Goal: Use online tool/utility: Utilize a website feature to perform a specific function

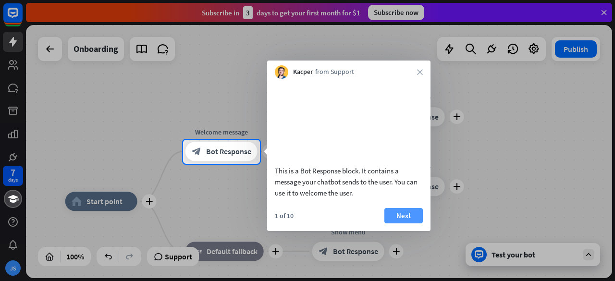
click at [395, 224] on button "Next" at bounding box center [404, 215] width 38 height 15
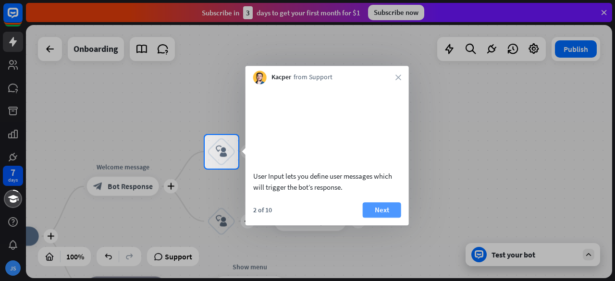
click at [383, 218] on button "Next" at bounding box center [382, 209] width 38 height 15
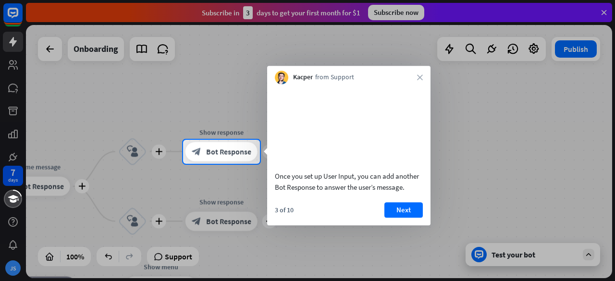
click at [381, 222] on div "3 of 10 Next" at bounding box center [348, 213] width 163 height 23
click at [390, 218] on button "Next" at bounding box center [404, 209] width 38 height 15
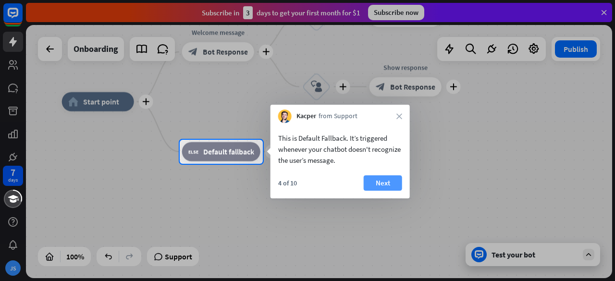
click at [386, 184] on button "Next" at bounding box center [383, 182] width 38 height 15
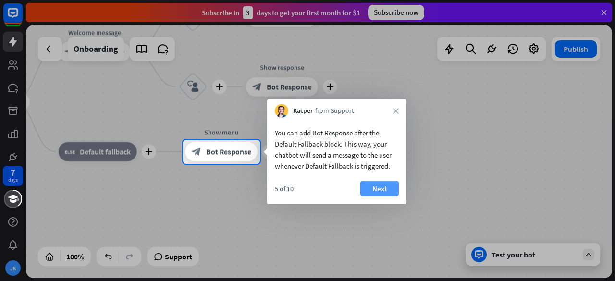
click at [377, 194] on button "Next" at bounding box center [380, 188] width 38 height 15
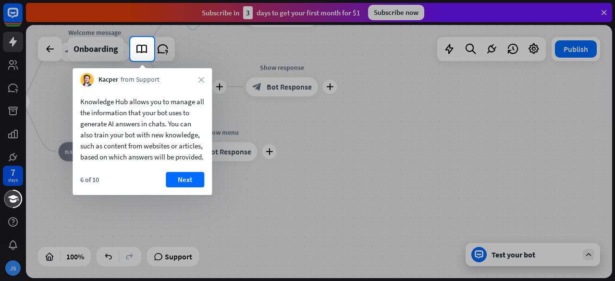
click at [193, 195] on div "6 of 10 Next" at bounding box center [142, 183] width 139 height 23
click at [181, 187] on button "Next" at bounding box center [185, 179] width 38 height 15
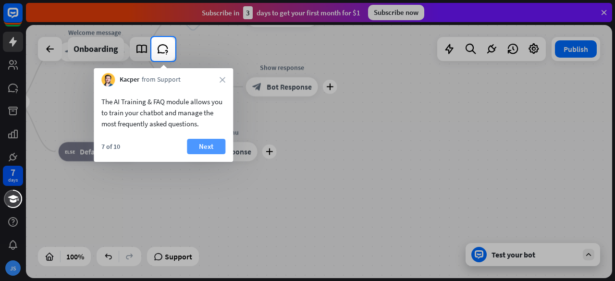
click at [195, 151] on button "Next" at bounding box center [206, 146] width 38 height 15
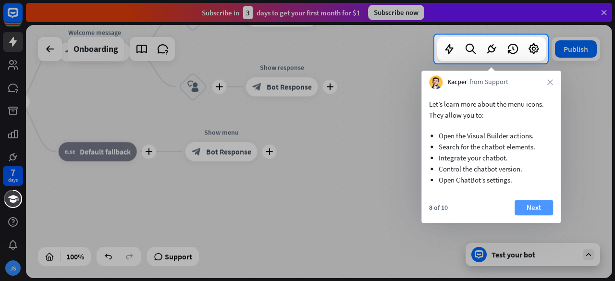
click at [542, 208] on button "Next" at bounding box center [534, 207] width 38 height 15
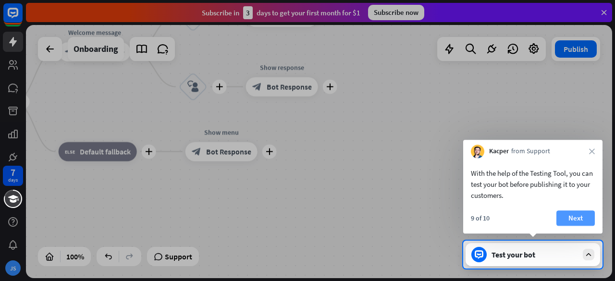
click at [565, 214] on button "Next" at bounding box center [576, 218] width 38 height 15
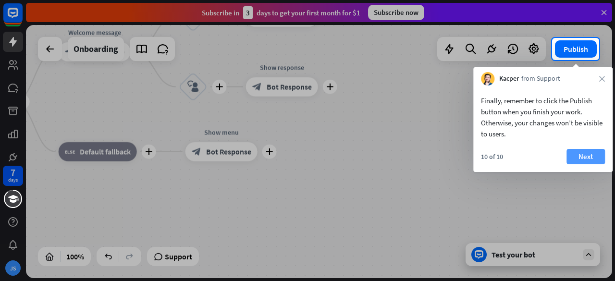
click at [584, 154] on button "Next" at bounding box center [586, 156] width 38 height 15
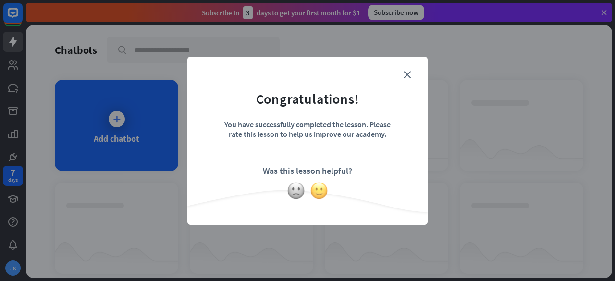
click at [322, 191] on img at bounding box center [319, 191] width 18 height 18
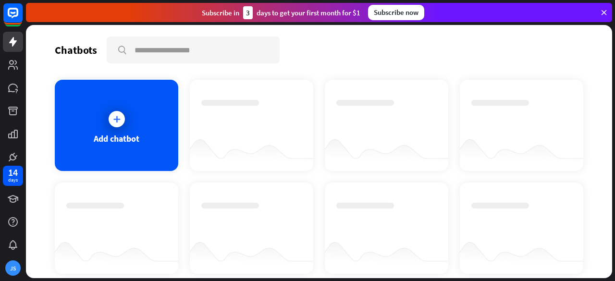
click at [325, 99] on div at bounding box center [387, 125] width 124 height 91
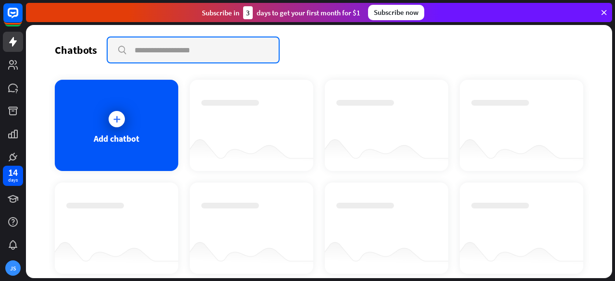
click at [184, 44] on input "text" at bounding box center [193, 49] width 171 height 25
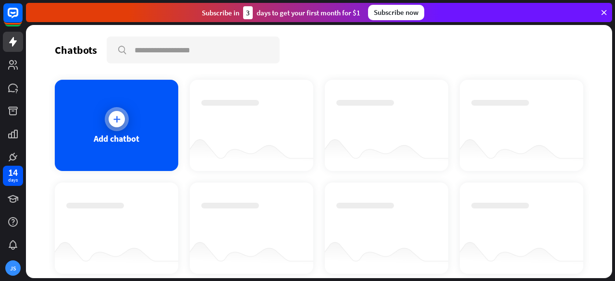
click at [121, 124] on div at bounding box center [117, 119] width 16 height 16
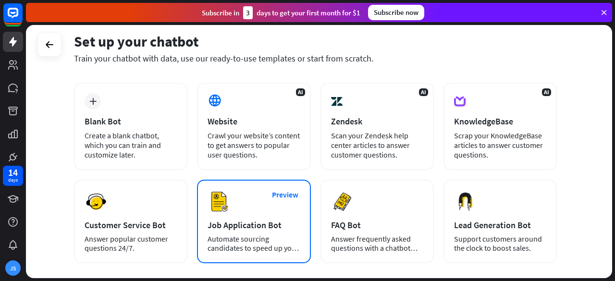
scroll to position [41, 0]
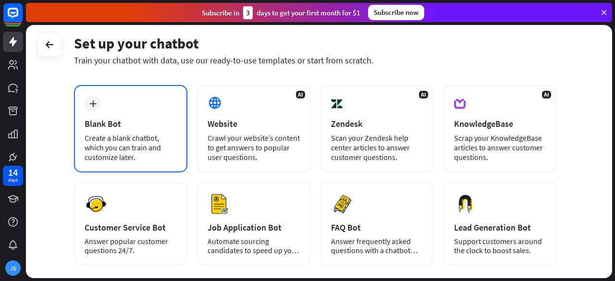
click at [158, 125] on div "Blank Bot" at bounding box center [131, 123] width 92 height 11
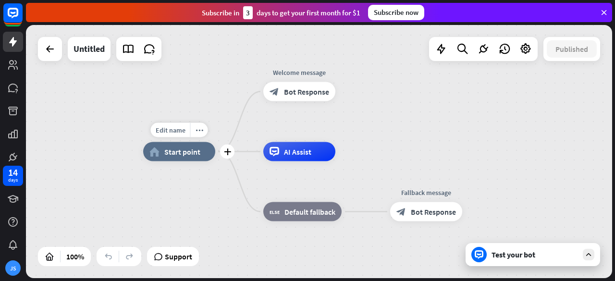
click at [195, 154] on span "Start point" at bounding box center [182, 152] width 36 height 10
click at [186, 137] on div "Edit name" at bounding box center [170, 130] width 39 height 14
type input "******"
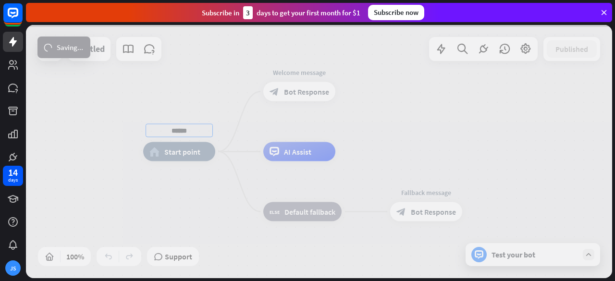
click at [189, 161] on div "****** home_2 Start point Welcome message block_bot_response Bot Response AI As…" at bounding box center [319, 151] width 587 height 253
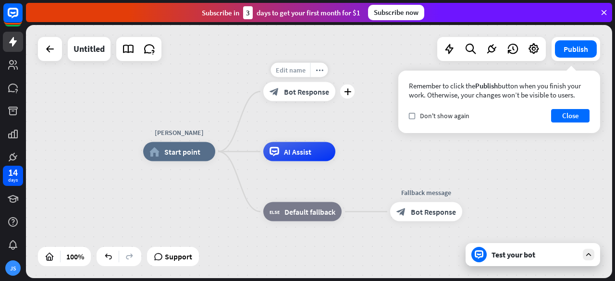
click at [285, 69] on span "Edit name" at bounding box center [291, 70] width 30 height 9
click at [53, 50] on icon at bounding box center [50, 49] width 12 height 12
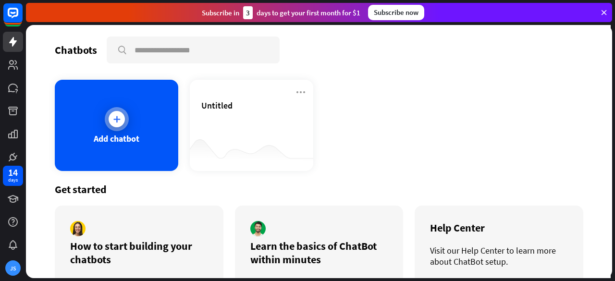
scroll to position [44, 0]
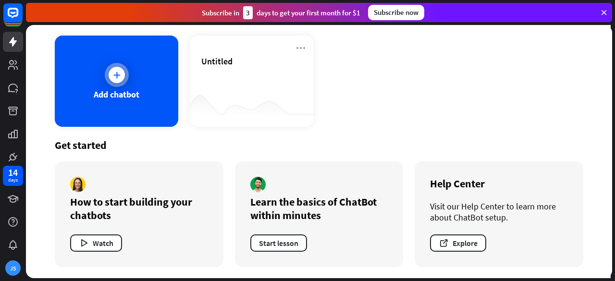
click at [120, 84] on div at bounding box center [117, 75] width 24 height 24
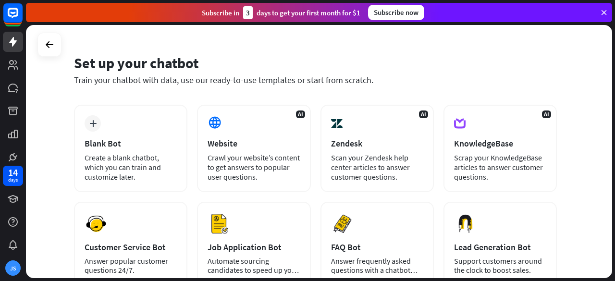
scroll to position [22, 0]
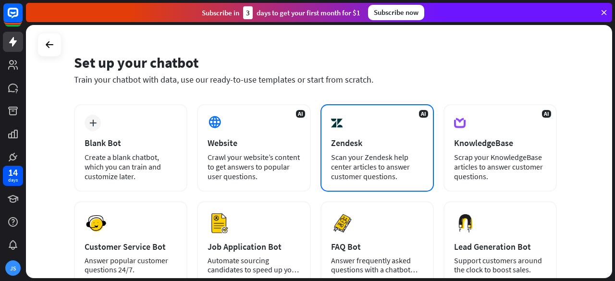
click at [368, 125] on div "AI Zendesk Scan your Zendesk help center articles to answer customer questions." at bounding box center [377, 147] width 113 height 87
